Goal: Task Accomplishment & Management: Use online tool/utility

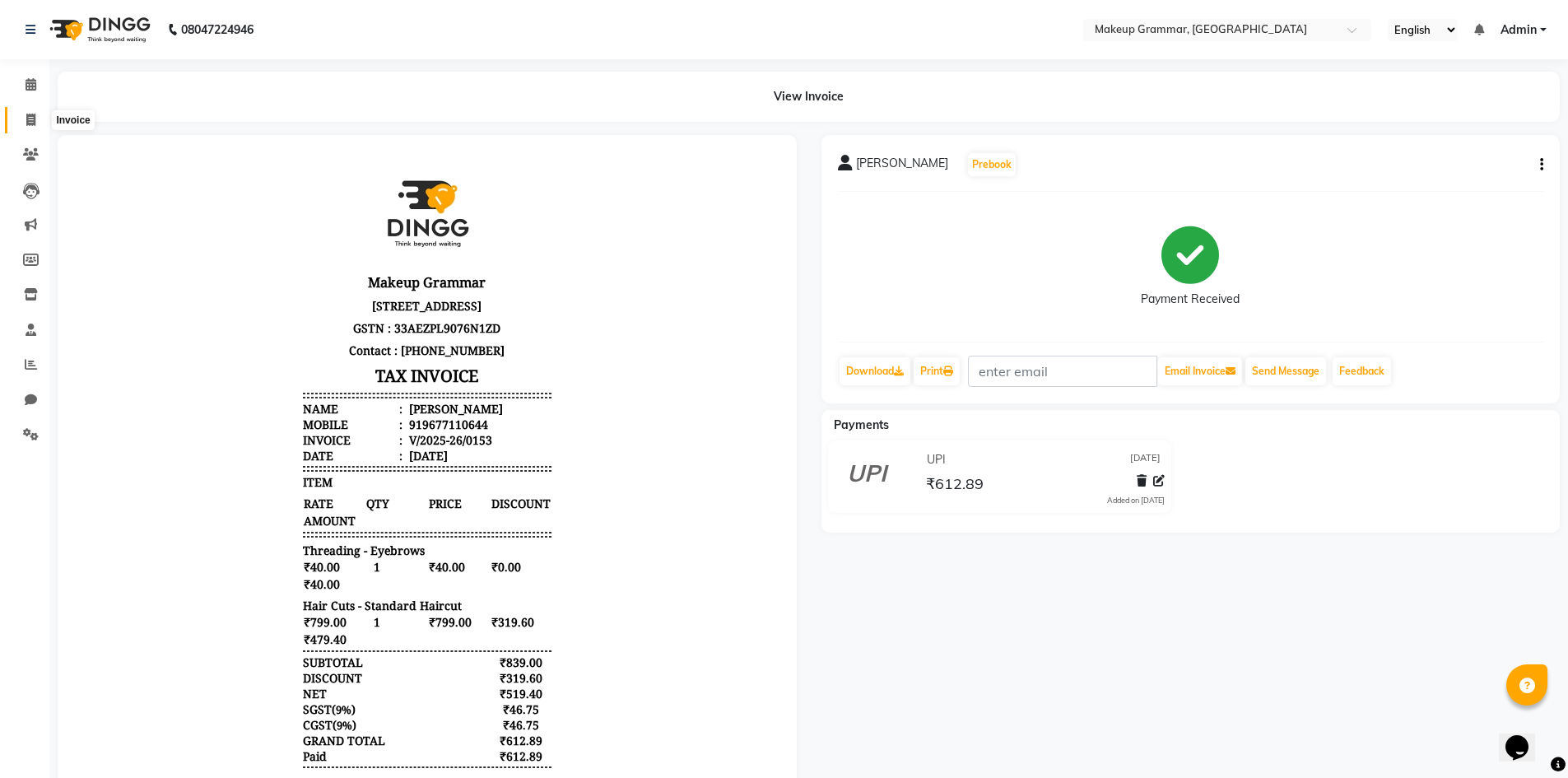
click at [28, 123] on icon at bounding box center [31, 120] width 9 height 12
select select "service"
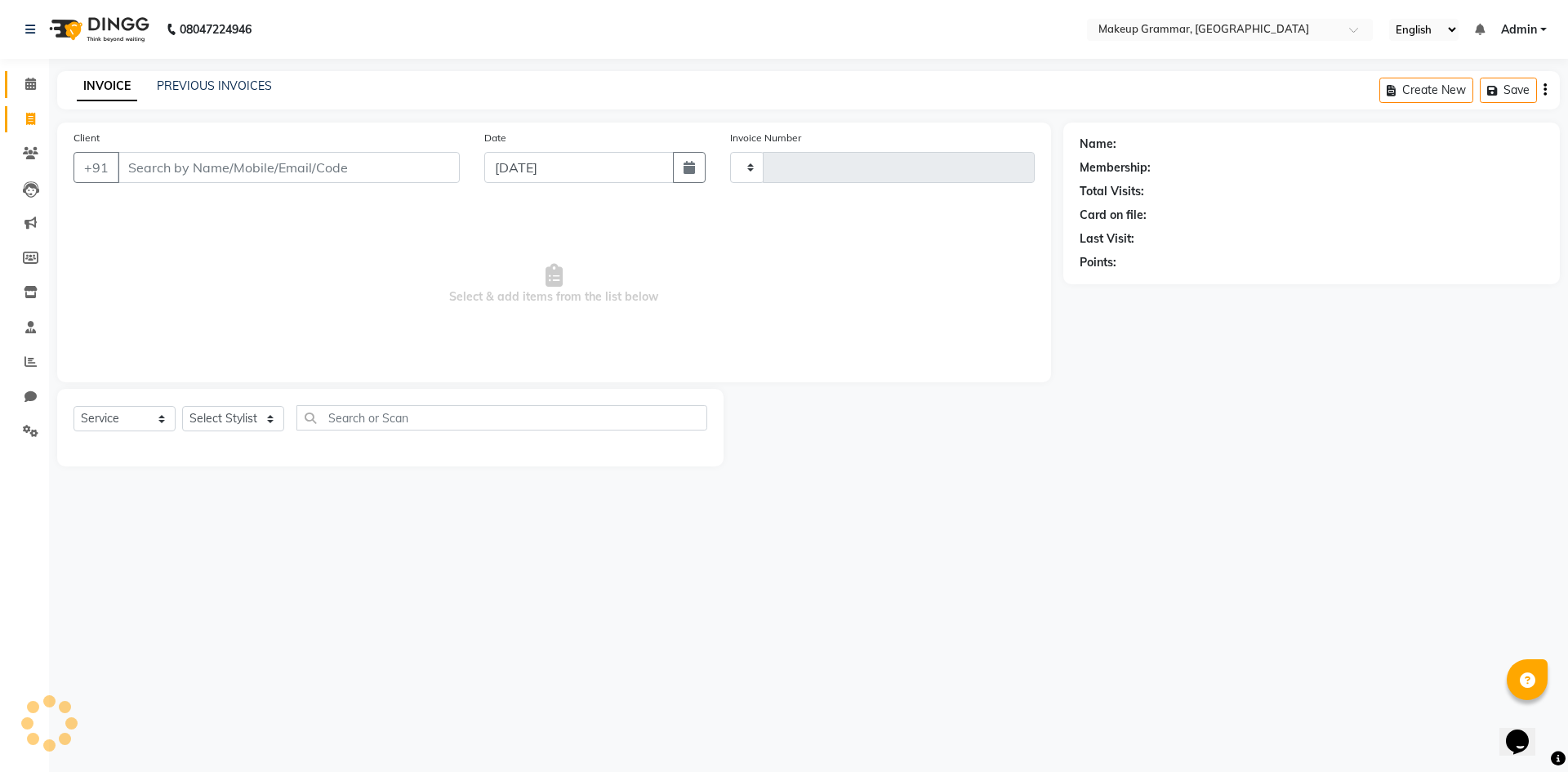
type input "0154"
select select "8477"
click at [48, 97] on li "Calendar" at bounding box center [24, 84] width 49 height 35
click at [23, 77] on span at bounding box center [30, 84] width 29 height 19
